Goal: Information Seeking & Learning: Learn about a topic

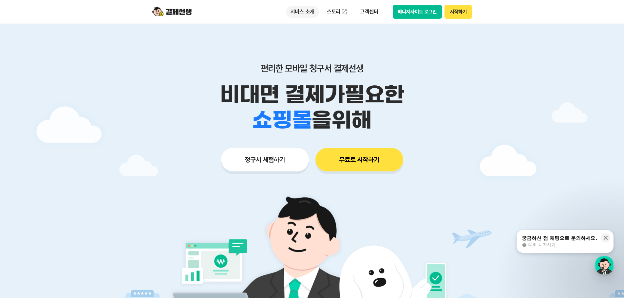
click at [297, 12] on p "서비스 소개" at bounding box center [302, 12] width 33 height 12
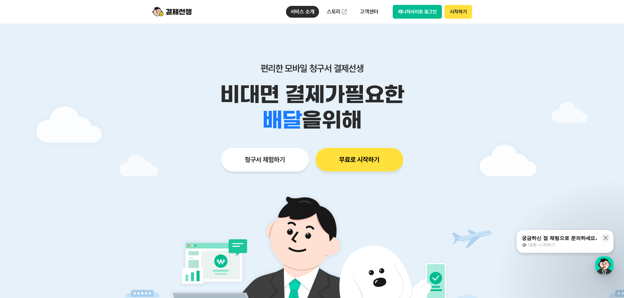
click at [502, 83] on div at bounding box center [312, 196] width 624 height 345
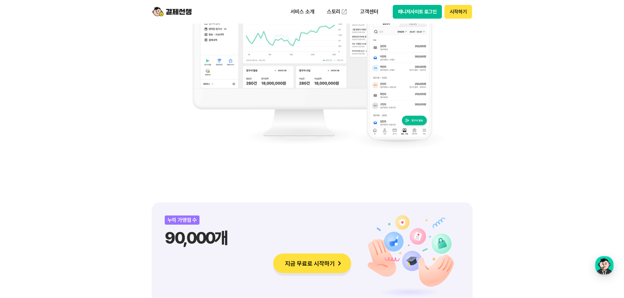
scroll to position [622, 0]
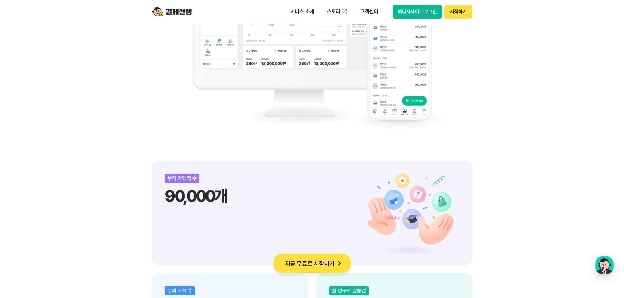
click at [329, 269] on button "지금 무료로 시작하기" at bounding box center [312, 264] width 78 height 20
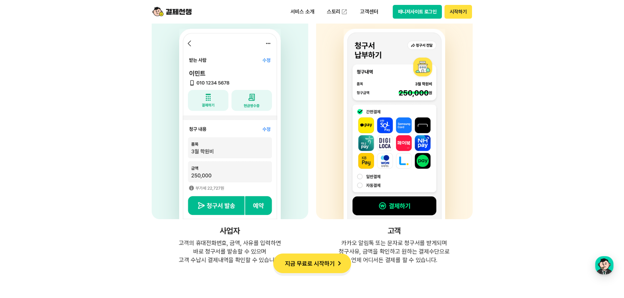
scroll to position [1670, 0]
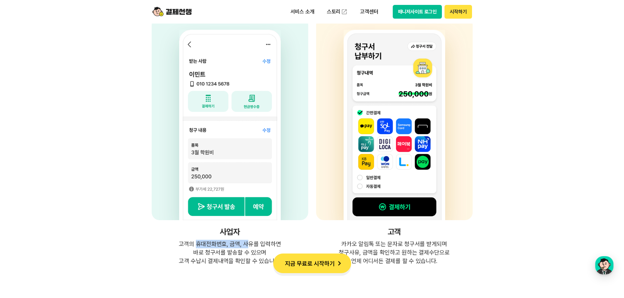
drag, startPoint x: 197, startPoint y: 244, endPoint x: 247, endPoint y: 244, distance: 49.5
click at [247, 244] on p "고객의 휴대전화번호, 금액, 사유를 입력하면 바로 청구서를 발송할 수 있으며 고객 수납시 결제내역을 확인할 수 있습니다." at bounding box center [230, 253] width 157 height 26
drag, startPoint x: 212, startPoint y: 256, endPoint x: 235, endPoint y: 266, distance: 25.4
click at [251, 259] on p "고객의 휴대전화번호, 금액, 사유를 입력하면 바로 청구서를 발송할 수 있으며 고객 수납시 결제내역을 확인할 수 있습니다." at bounding box center [230, 253] width 157 height 26
drag, startPoint x: 249, startPoint y: 262, endPoint x: 243, endPoint y: 261, distance: 6.2
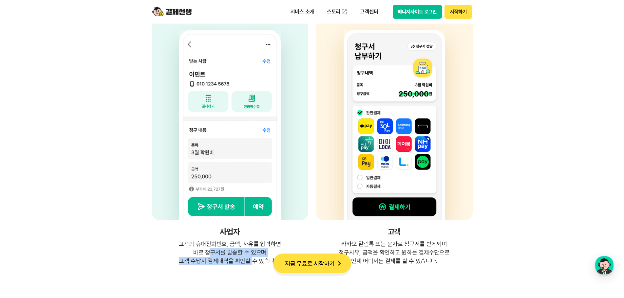
click at [249, 262] on p "고객의 휴대전화번호, 금액, 사유를 입력하면 바로 청구서를 발송할 수 있으며 고객 수납시 결제내역을 확인할 수 있습니다." at bounding box center [230, 253] width 157 height 26
drag, startPoint x: 222, startPoint y: 232, endPoint x: 264, endPoint y: 246, distance: 44.0
click at [265, 239] on div "사업자 고객의 휴대전화번호, 금액, 사유를 입력하면 바로 청구서를 발송할 수 있으며 고객 수납시 결제내역을 확인할 수 있습니다." at bounding box center [230, 141] width 157 height 248
click at [263, 246] on p "고객의 휴대전화번호, 금액, 사유를 입력하면 바로 청구서를 발송할 수 있으며 고객 수납시 결제내역을 확인할 수 있습니다." at bounding box center [230, 253] width 157 height 26
click at [238, 254] on p "고객의 휴대전화번호, 금액, 사유를 입력하면 바로 청구서를 발송할 수 있으며 고객 수납시 결제내역을 확인할 수 있습니다." at bounding box center [230, 253] width 157 height 26
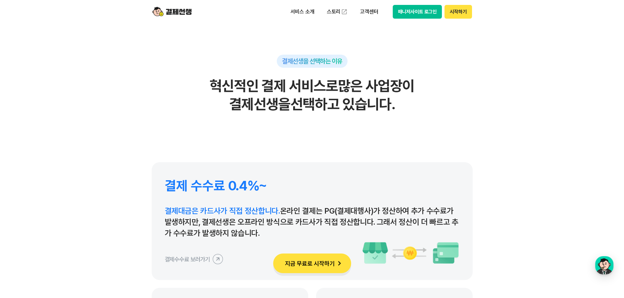
scroll to position [2980, 0]
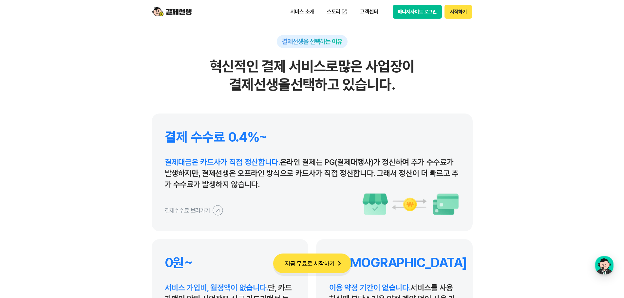
click at [328, 163] on p "결제대금은 카드사가 직접 정산합니다. 온라인 결제는 PG(결제대행사)가 정산하여 추가 수수료가 발생하지만, 결제선생은 오프라인 방식으로 카드사…" at bounding box center [312, 173] width 295 height 33
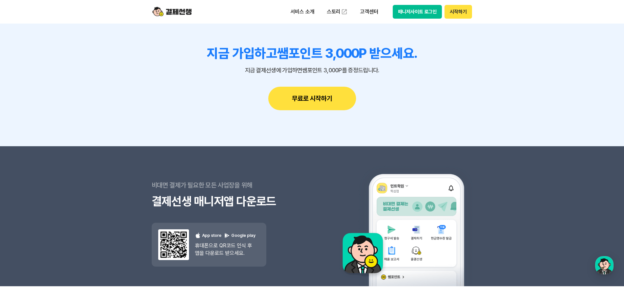
scroll to position [5867, 0]
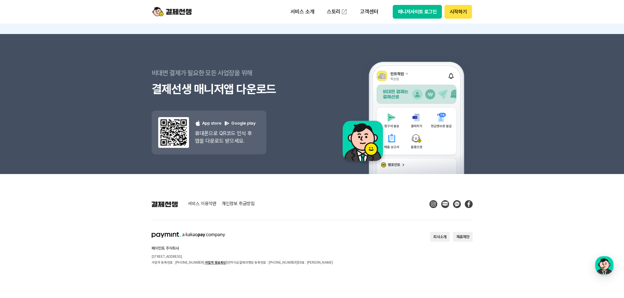
click at [242, 254] on p "[STREET_ADDRESS]" at bounding box center [242, 257] width 181 height 6
click at [297, 10] on p "서비스 소개" at bounding box center [302, 12] width 33 height 12
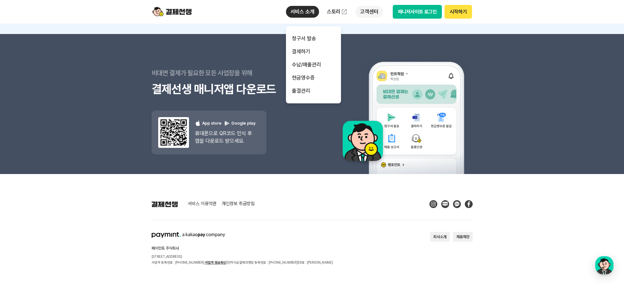
click at [364, 12] on p "고객센터" at bounding box center [368, 12] width 27 height 12
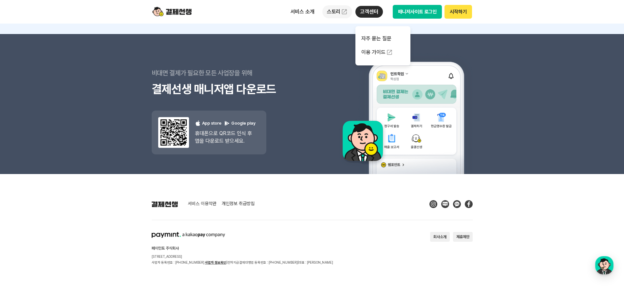
click at [341, 13] on img at bounding box center [344, 12] width 7 height 7
click at [332, 11] on link "스토리" at bounding box center [337, 11] width 30 height 13
click at [306, 10] on p "서비스 소개" at bounding box center [302, 12] width 33 height 12
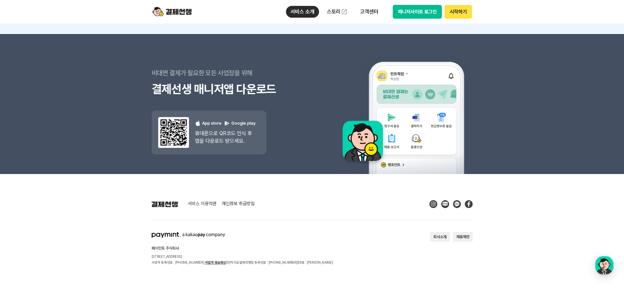
click at [352, 192] on footer "서비스 이용약관 개인정보 취급방침 페이민트 주식회사 [STREET_ADDRESS] 사업자 등록번호 : [PHONE_NUMBER] 사업자 정보확…" at bounding box center [312, 236] width 624 height 124
